Goal: Navigation & Orientation: Find specific page/section

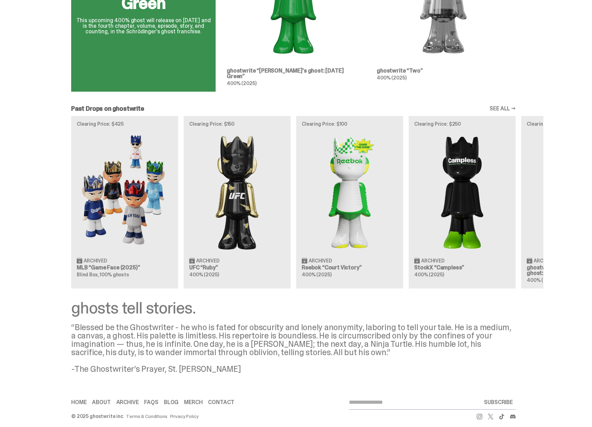
scroll to position [520, 0]
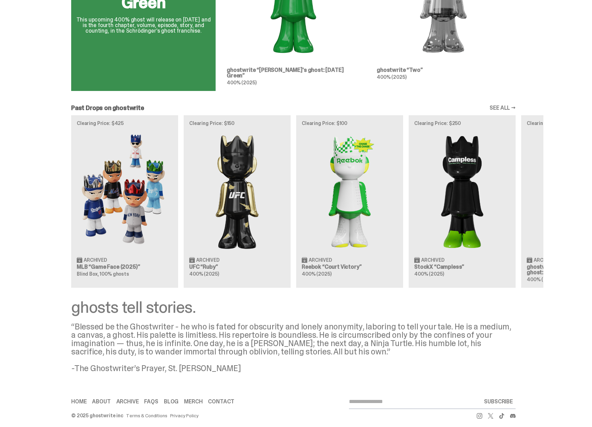
click at [238, 224] on div "Clearing Price: $425 Archived MLB “Game Face (2025)” Blind Box, 100% ghosts Cle…" at bounding box center [293, 201] width 500 height 172
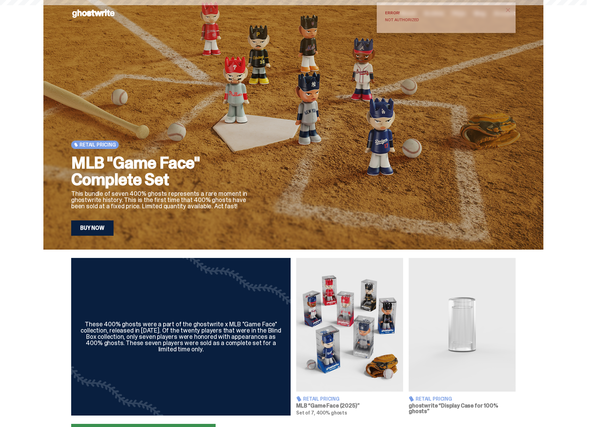
scroll to position [0, 0]
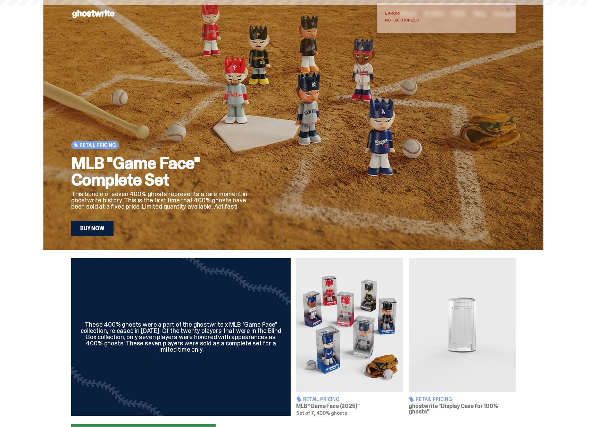
click at [510, 11] on span "close" at bounding box center [507, 10] width 7 height 7
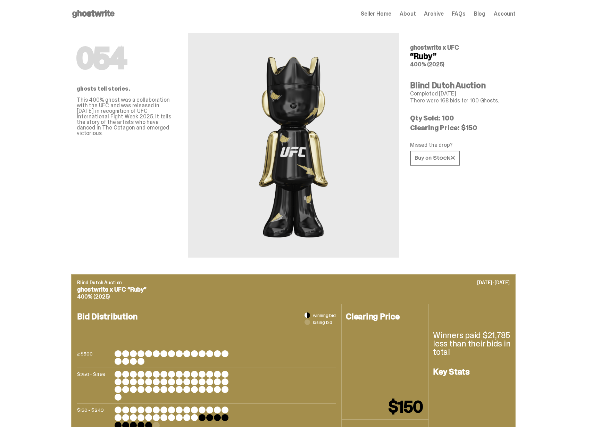
click at [388, 15] on span "Seller Home" at bounding box center [375, 14] width 31 height 6
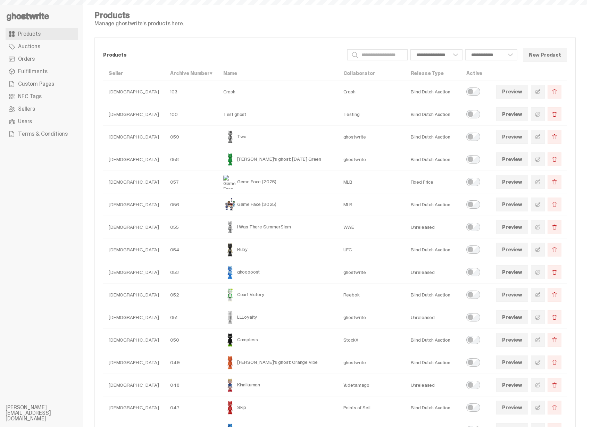
select select
